Goal: Transaction & Acquisition: Subscribe to service/newsletter

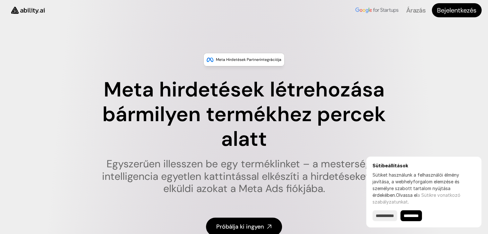
scroll to position [32, 0]
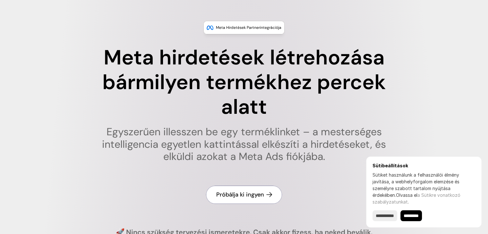
click at [255, 194] on font "Próbálja ki ingyen" at bounding box center [240, 195] width 48 height 8
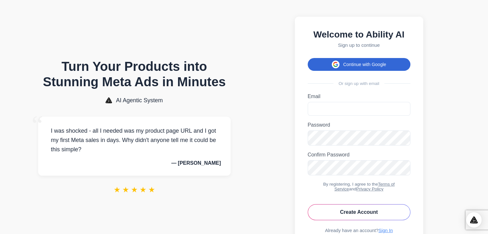
click at [371, 65] on button "Continue with Google" at bounding box center [359, 64] width 103 height 13
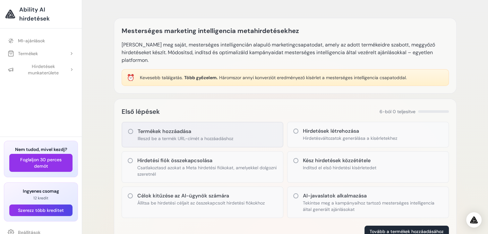
click at [163, 131] on font "Termékek hozzáadása" at bounding box center [165, 131] width 54 height 7
